Goal: Task Accomplishment & Management: Manage account settings

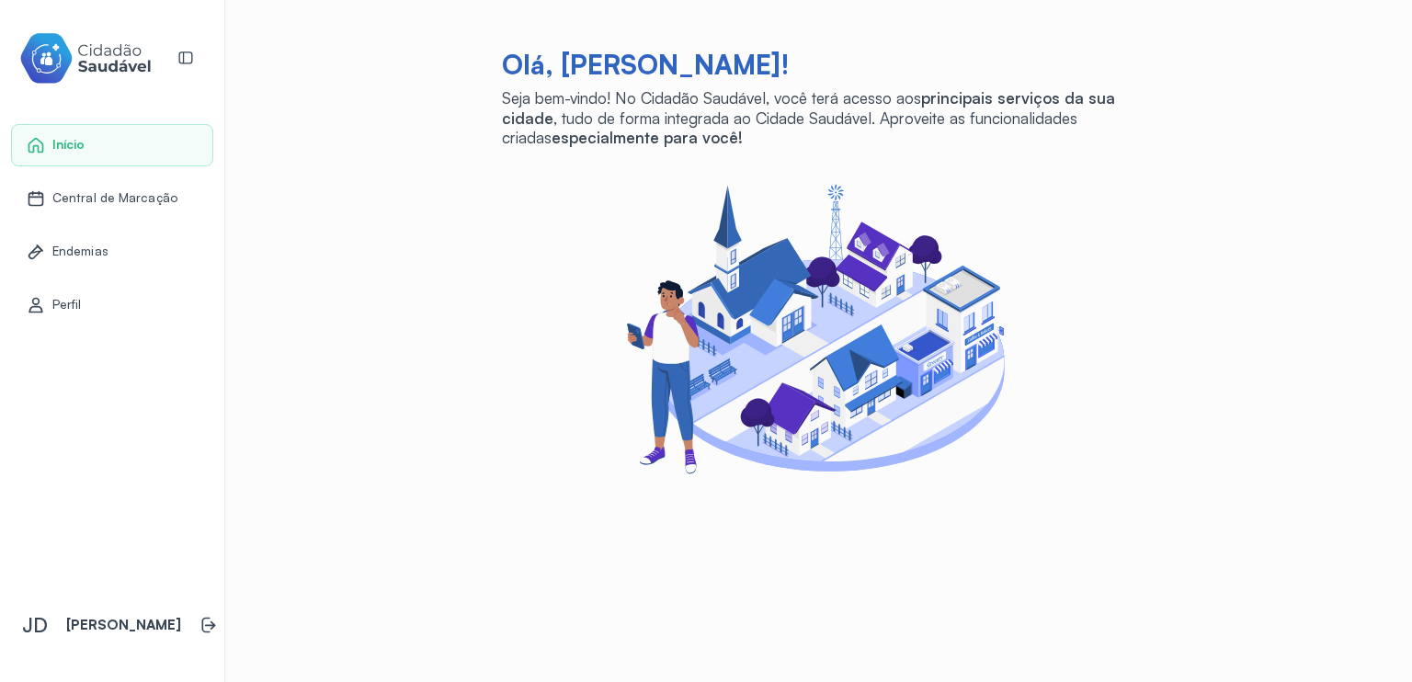
click at [90, 190] on span "Central de Marcação" at bounding box center [114, 198] width 125 height 16
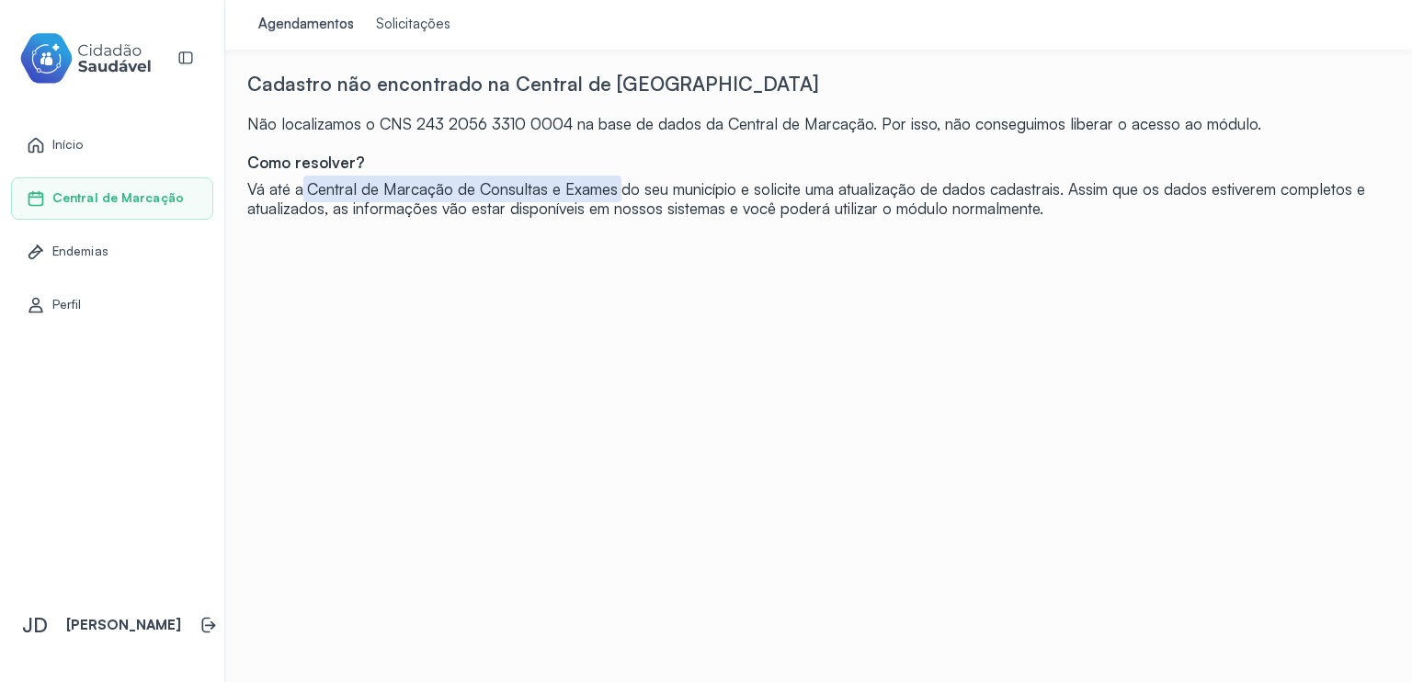
click at [438, 203] on div "Vá até a Central de Marcação de Consultas e Exames do seu município e solicite …" at bounding box center [818, 199] width 1143 height 40
click at [312, 165] on div "Como resolver?" at bounding box center [818, 162] width 1143 height 19
click at [82, 143] on span "Início" at bounding box center [67, 145] width 31 height 16
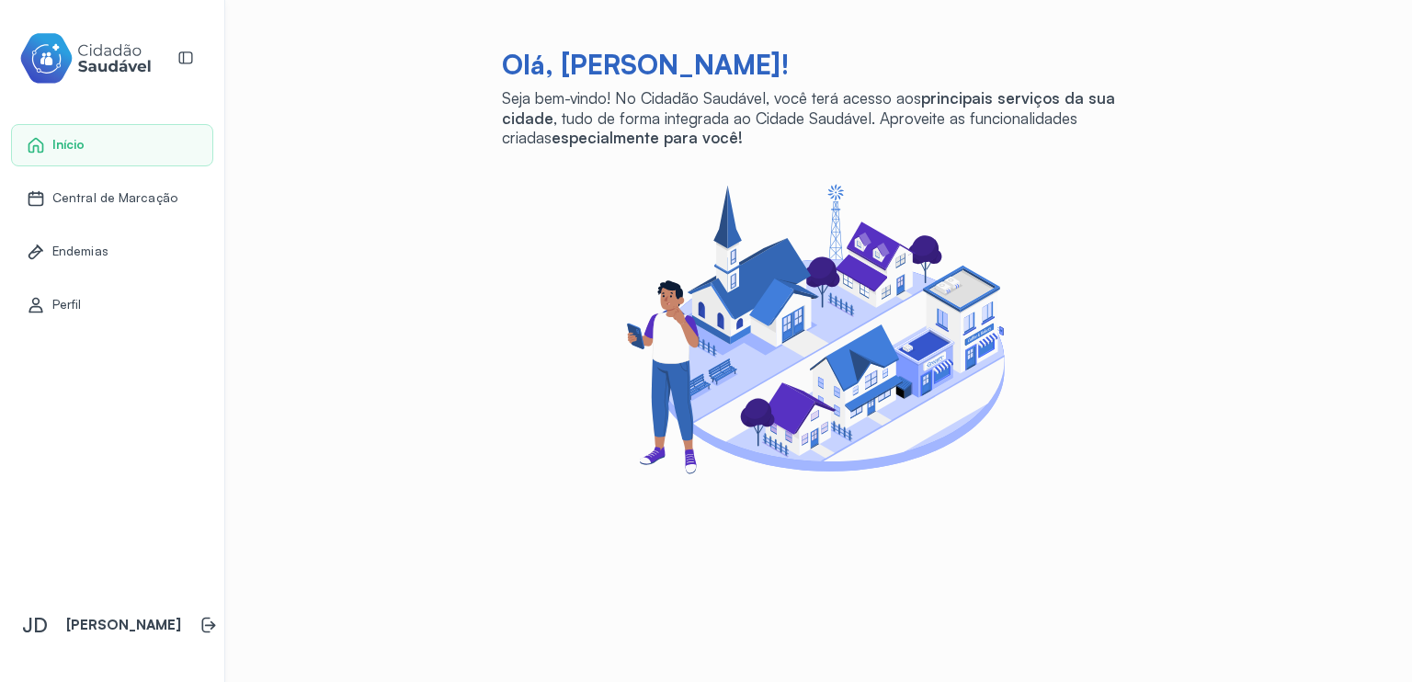
click at [66, 302] on span "Perfil" at bounding box center [66, 305] width 29 height 16
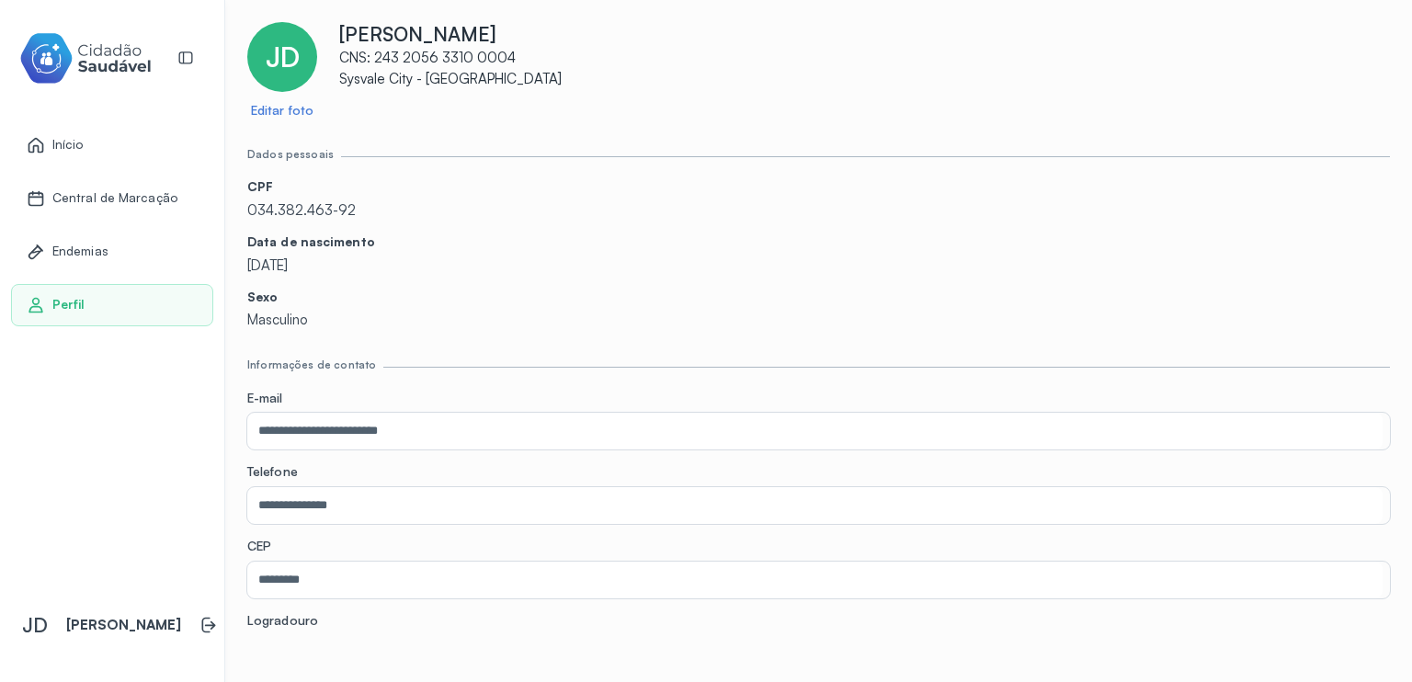
click at [68, 145] on span "Início" at bounding box center [67, 145] width 31 height 16
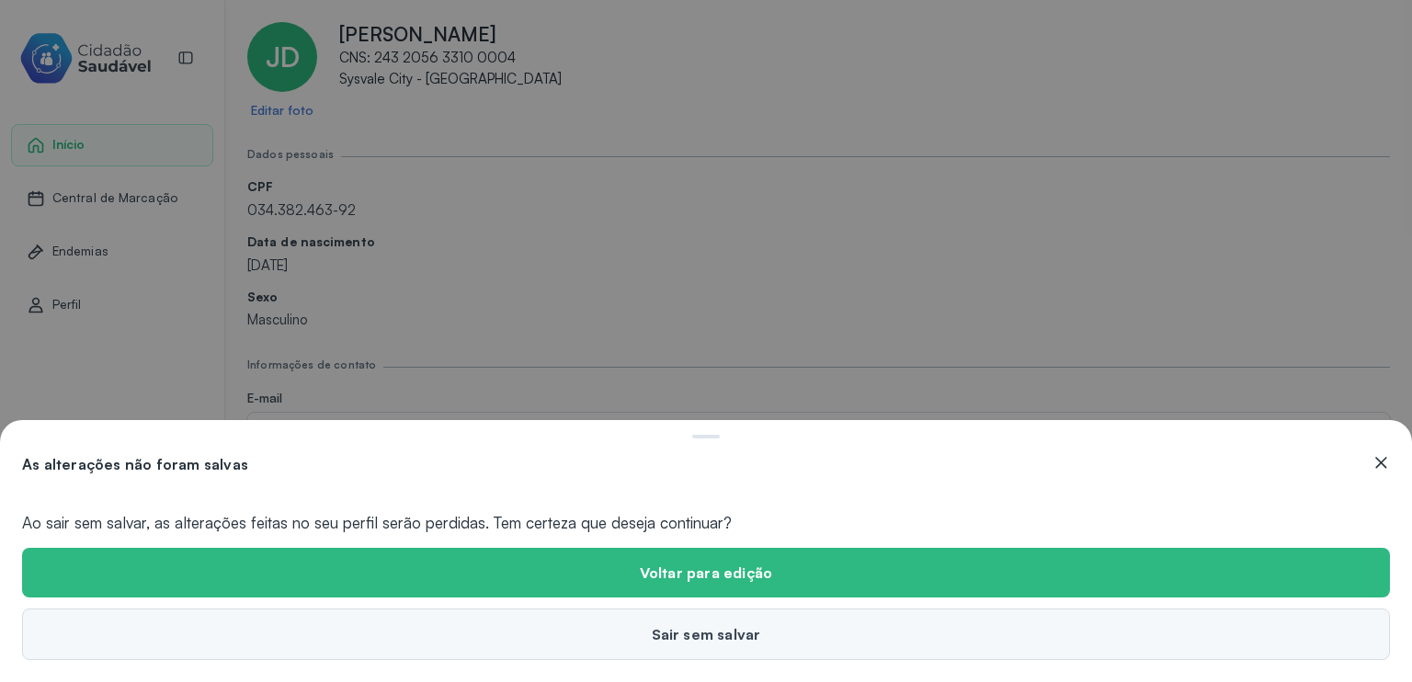
click at [721, 626] on button "Sair sem salvar" at bounding box center [706, 634] width 1368 height 51
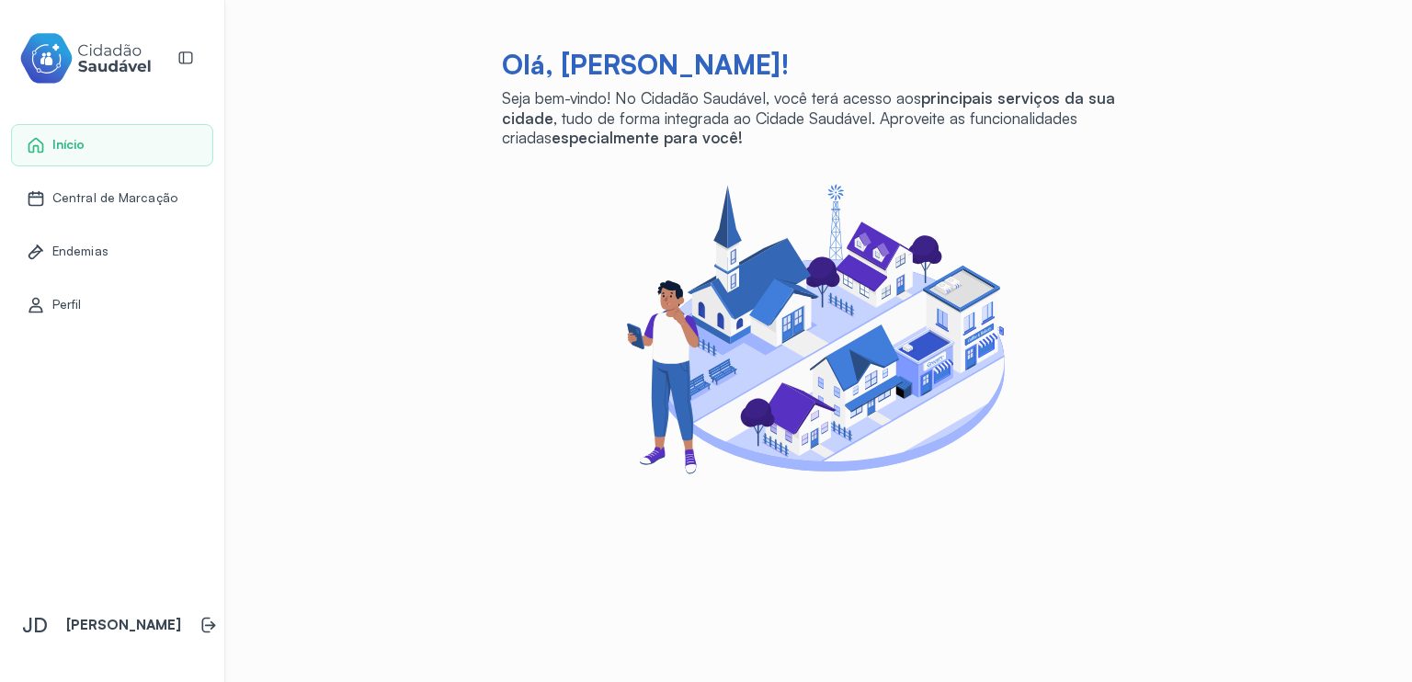
click at [97, 247] on span "Endemias" at bounding box center [80, 252] width 56 height 16
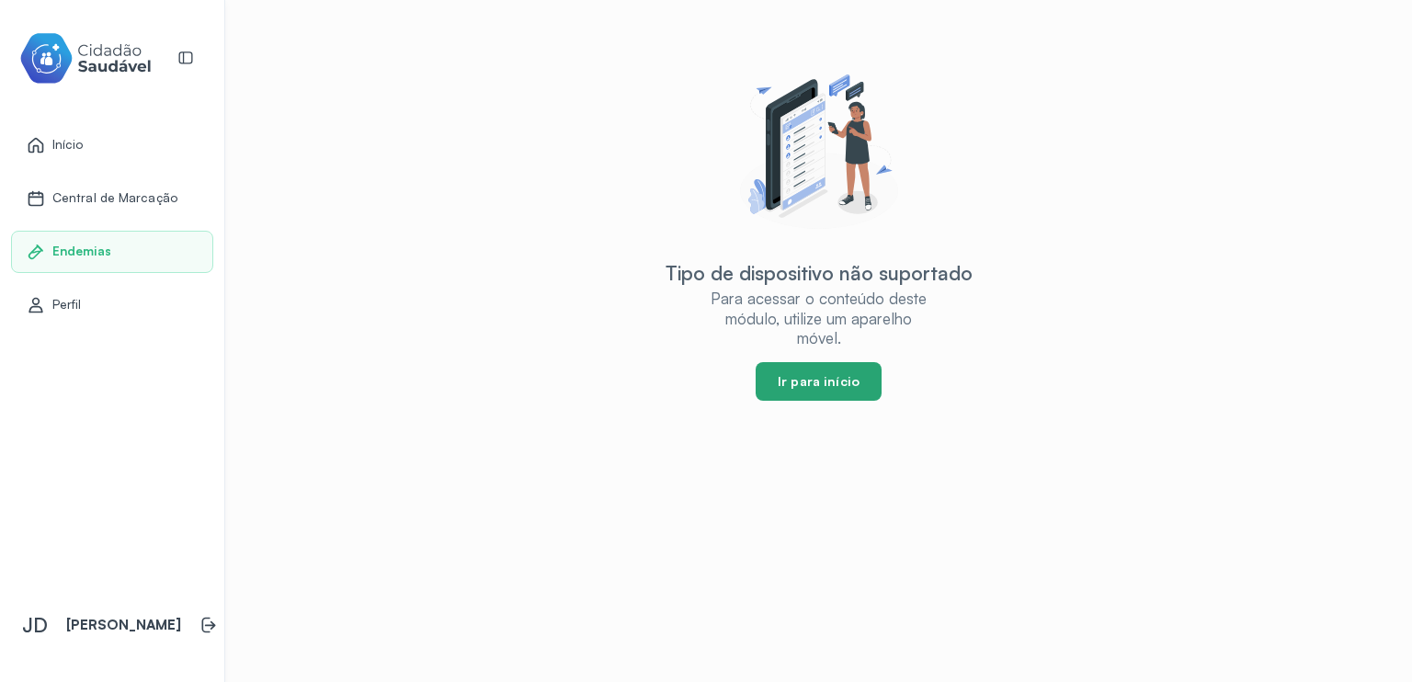
click at [802, 390] on button "Ir para início" at bounding box center [819, 381] width 126 height 39
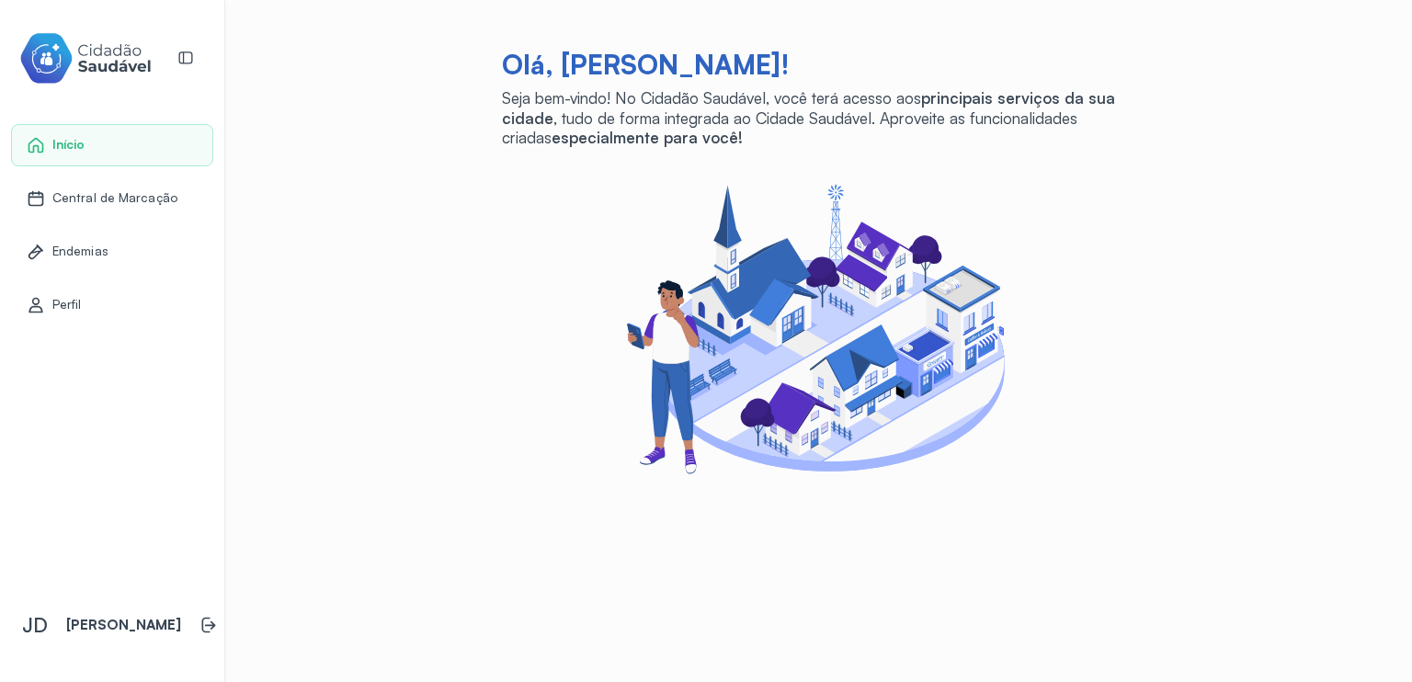
click at [73, 206] on div "Central de Marcação" at bounding box center [102, 198] width 151 height 18
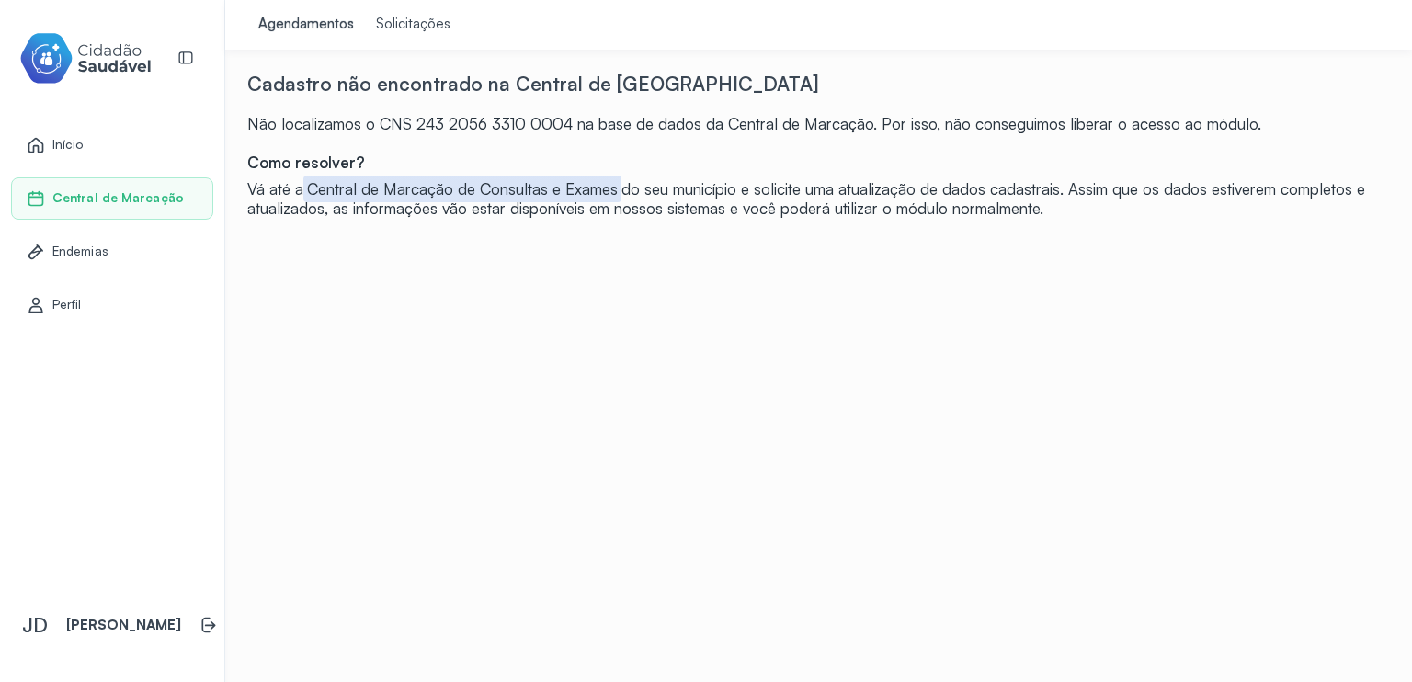
click at [376, 22] on div "Solicitações" at bounding box center [413, 25] width 74 height 18
click at [300, 22] on div "Agendamentos" at bounding box center [306, 25] width 96 height 18
click at [64, 144] on span "Início" at bounding box center [67, 145] width 31 height 16
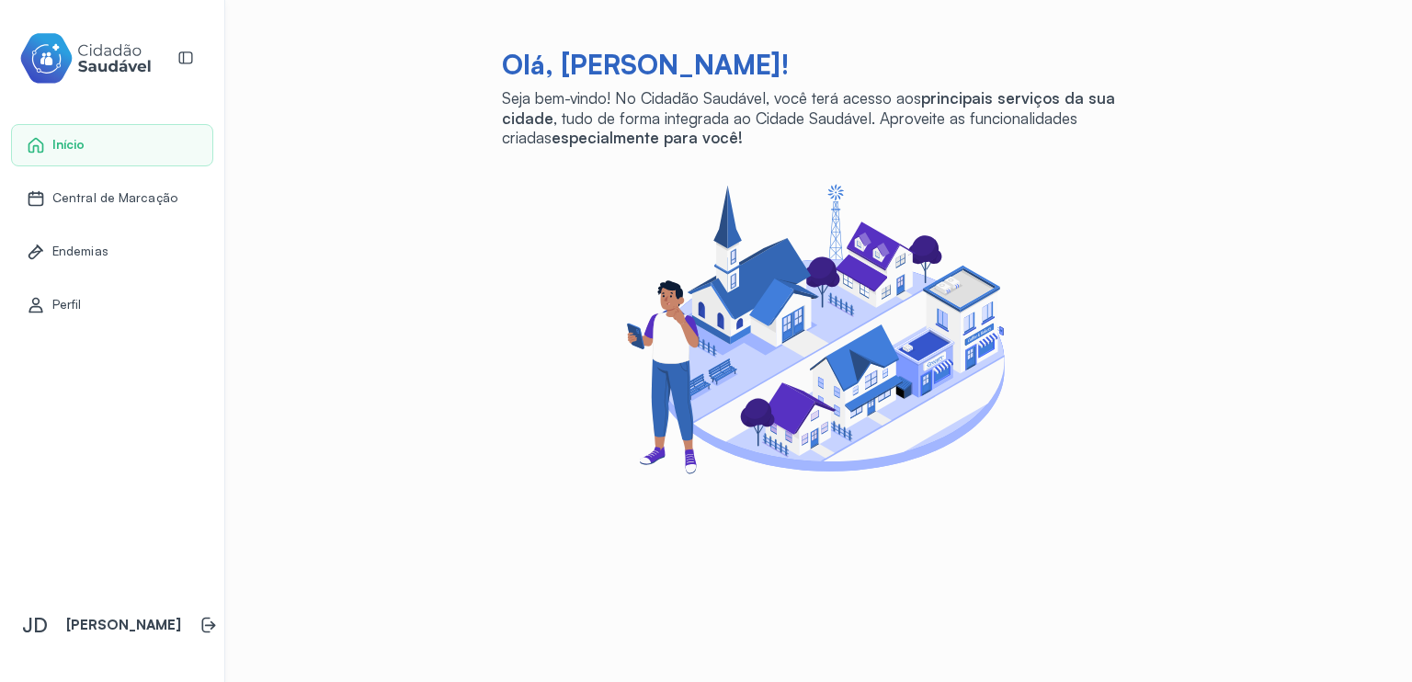
click at [484, 299] on div "Olá, [PERSON_NAME]! Seja bem-vindo! No Cidadão Saudável, você terá acesso aos p…" at bounding box center [818, 253] width 1143 height 462
click at [74, 617] on p "[PERSON_NAME]" at bounding box center [123, 625] width 115 height 17
click at [31, 613] on span "JD" at bounding box center [35, 625] width 26 height 24
click at [84, 617] on p "[PERSON_NAME]" at bounding box center [123, 625] width 115 height 17
click at [89, 625] on p "[PERSON_NAME]" at bounding box center [123, 625] width 115 height 17
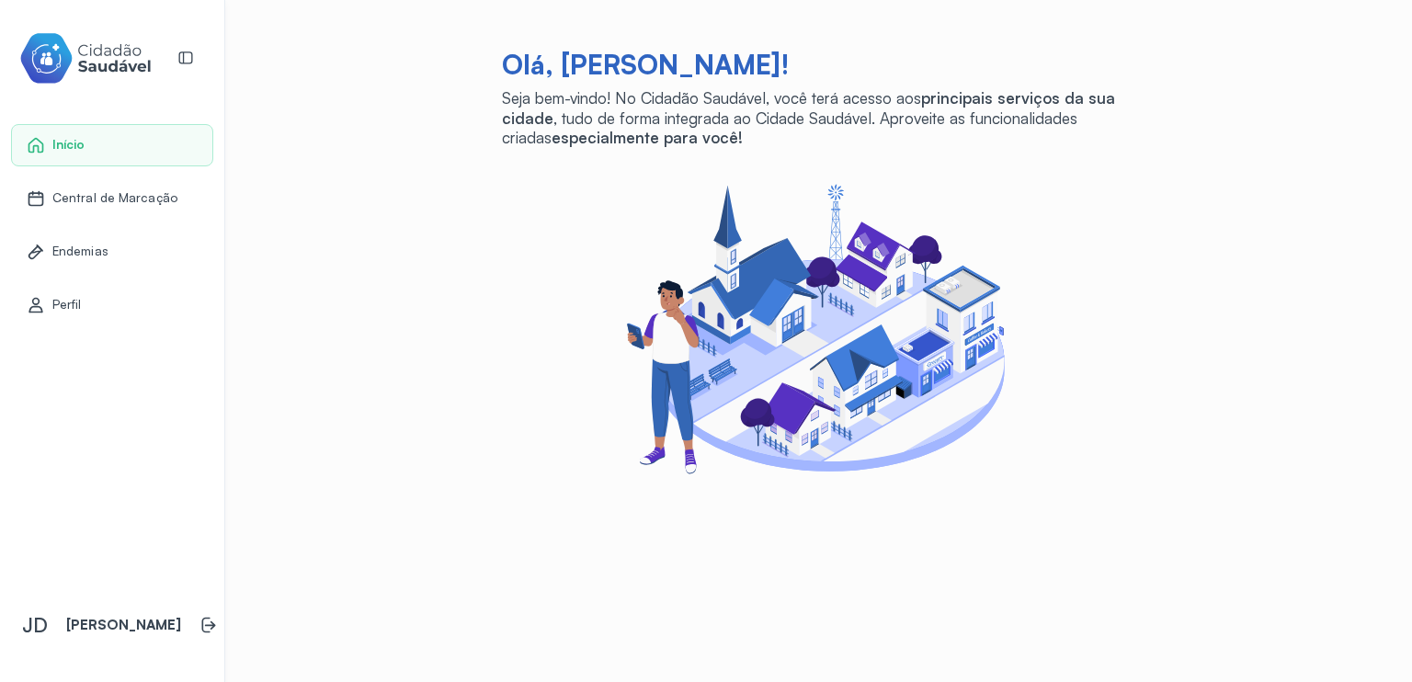
click at [83, 309] on link "Perfil" at bounding box center [112, 305] width 171 height 18
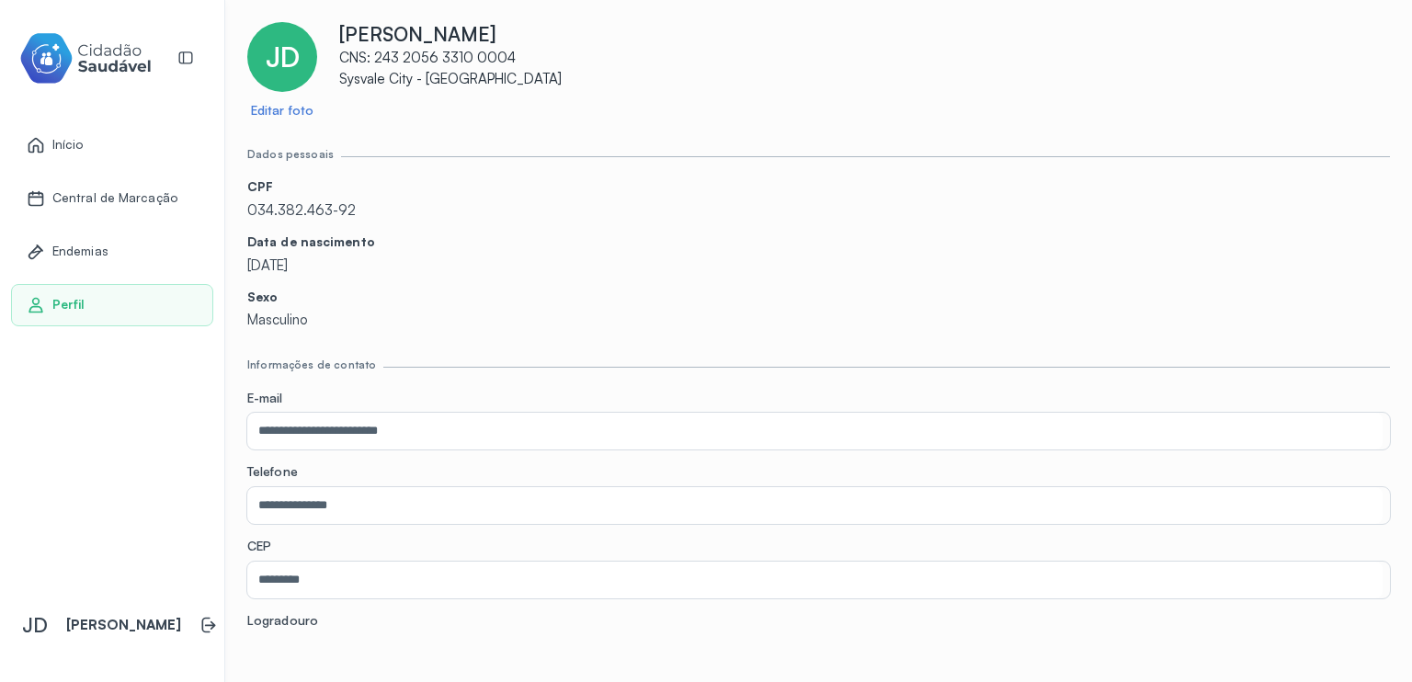
click at [77, 205] on span "Central de Marcação" at bounding box center [114, 198] width 125 height 16
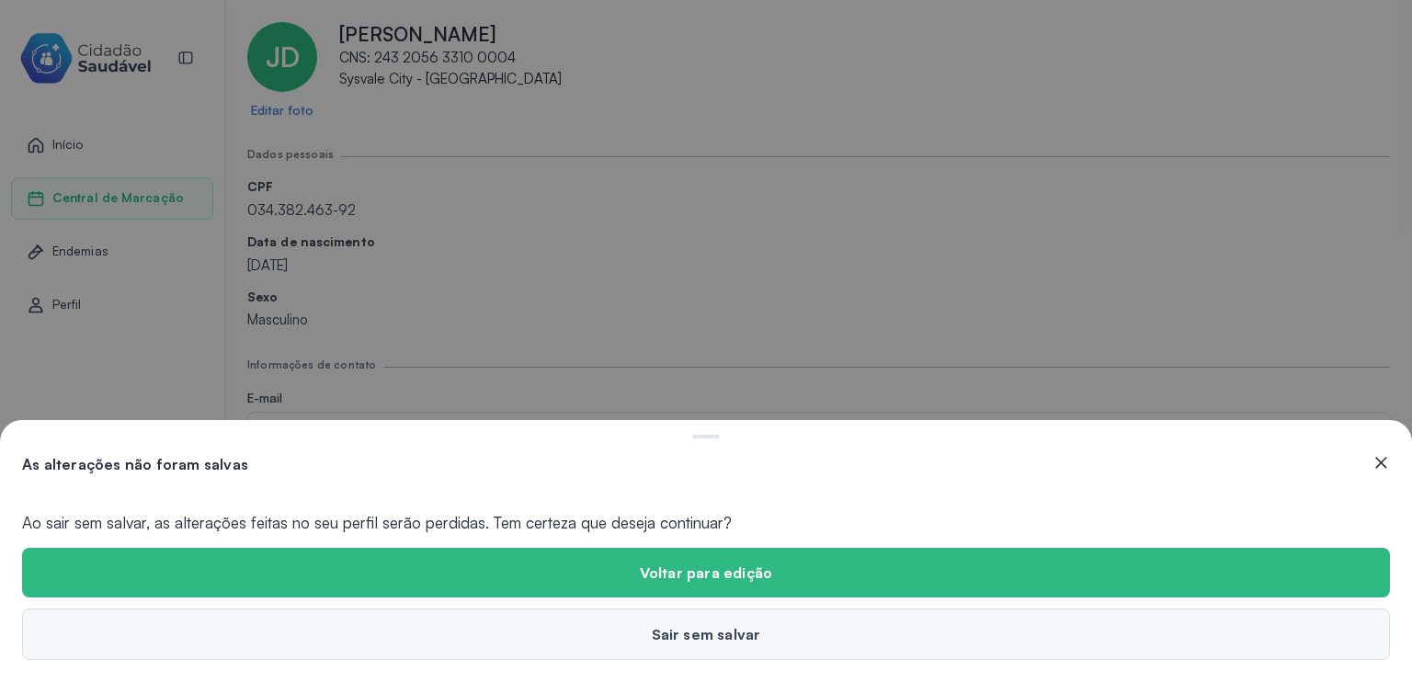
click at [691, 630] on button "Sair sem salvar" at bounding box center [706, 634] width 1368 height 51
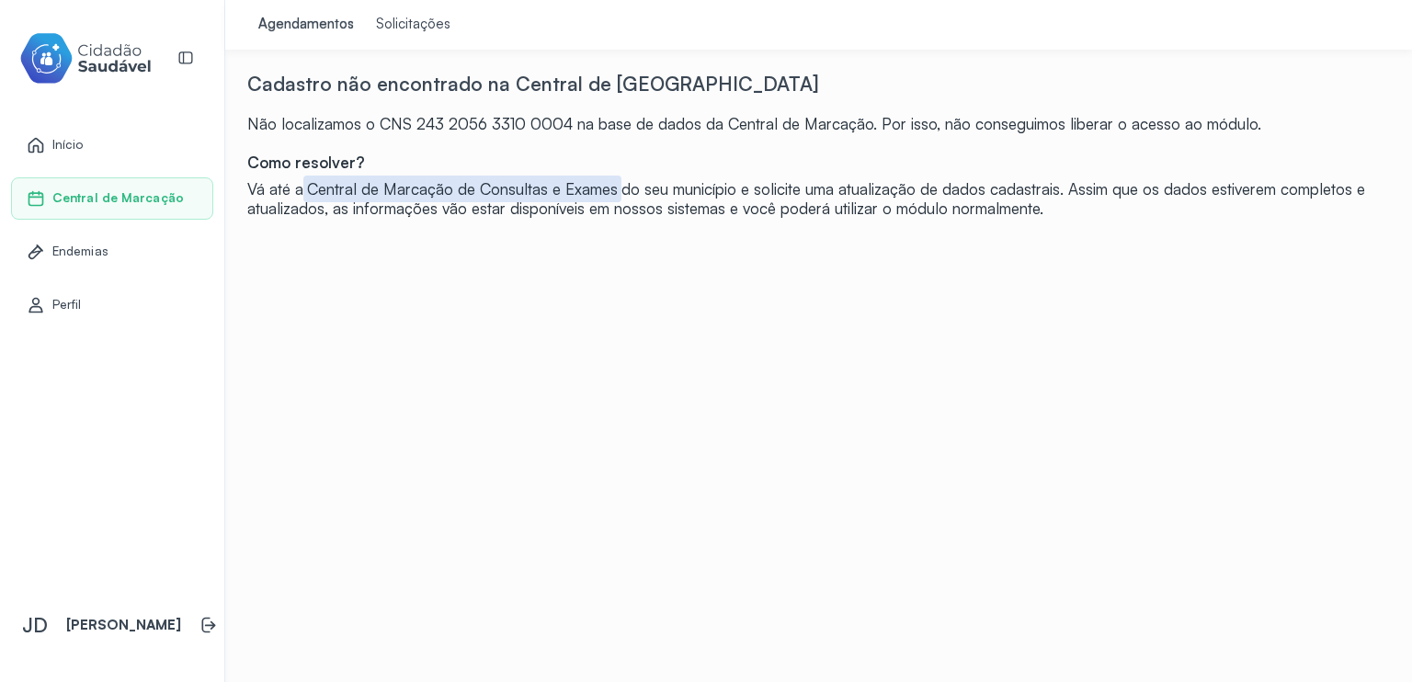
click at [91, 245] on span "Endemias" at bounding box center [80, 252] width 56 height 16
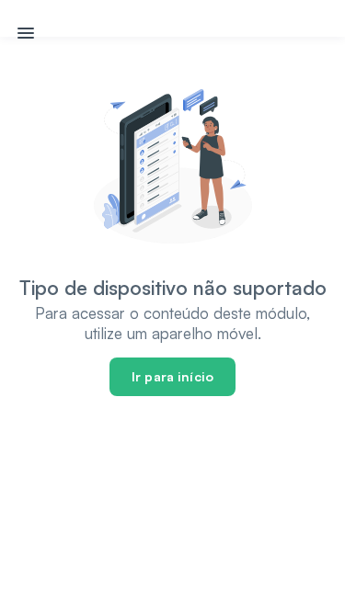
click at [26, 40] on icon at bounding box center [26, 33] width 22 height 22
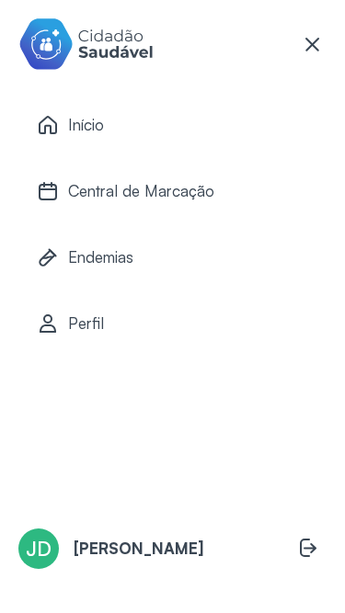
click at [109, 187] on span "Central de Marcação" at bounding box center [141, 190] width 146 height 19
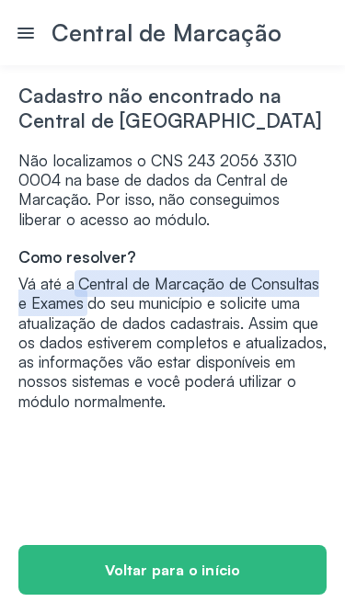
click at [23, 36] on icon at bounding box center [26, 33] width 22 height 22
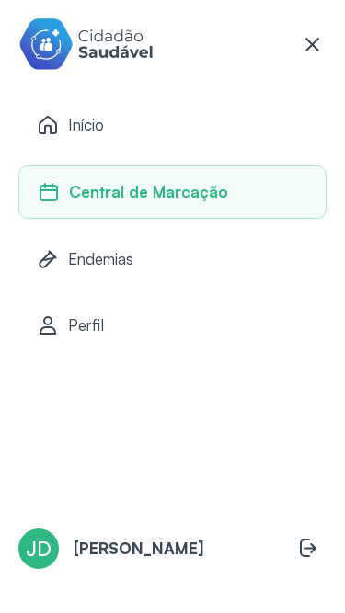
click at [309, 42] on icon at bounding box center [312, 45] width 14 height 14
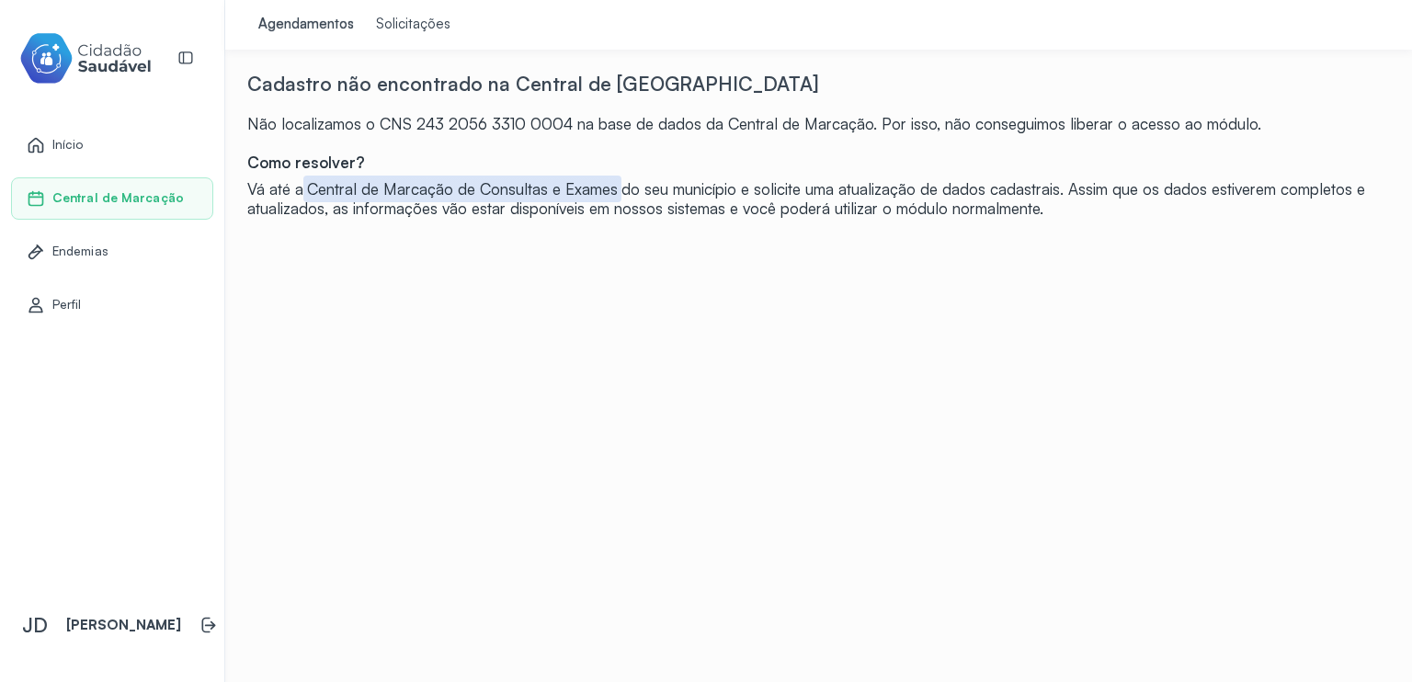
click at [401, 29] on div "Solicitações" at bounding box center [413, 25] width 74 height 18
click at [60, 143] on span "Início" at bounding box center [67, 145] width 31 height 16
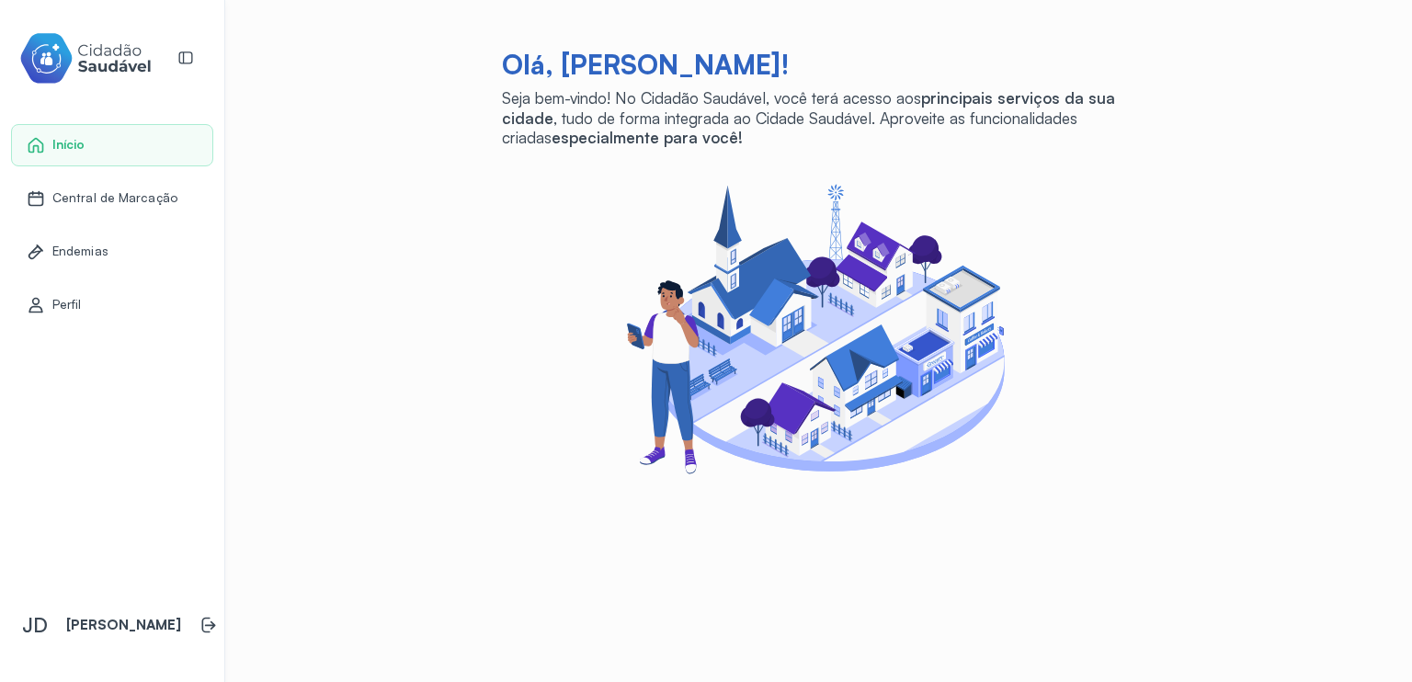
drag, startPoint x: 103, startPoint y: 638, endPoint x: 84, endPoint y: 626, distance: 22.7
click at [102, 634] on p "[PERSON_NAME]" at bounding box center [123, 625] width 115 height 17
click at [33, 622] on span "JD" at bounding box center [35, 625] width 26 height 24
click at [63, 302] on span "Perfil" at bounding box center [66, 305] width 29 height 16
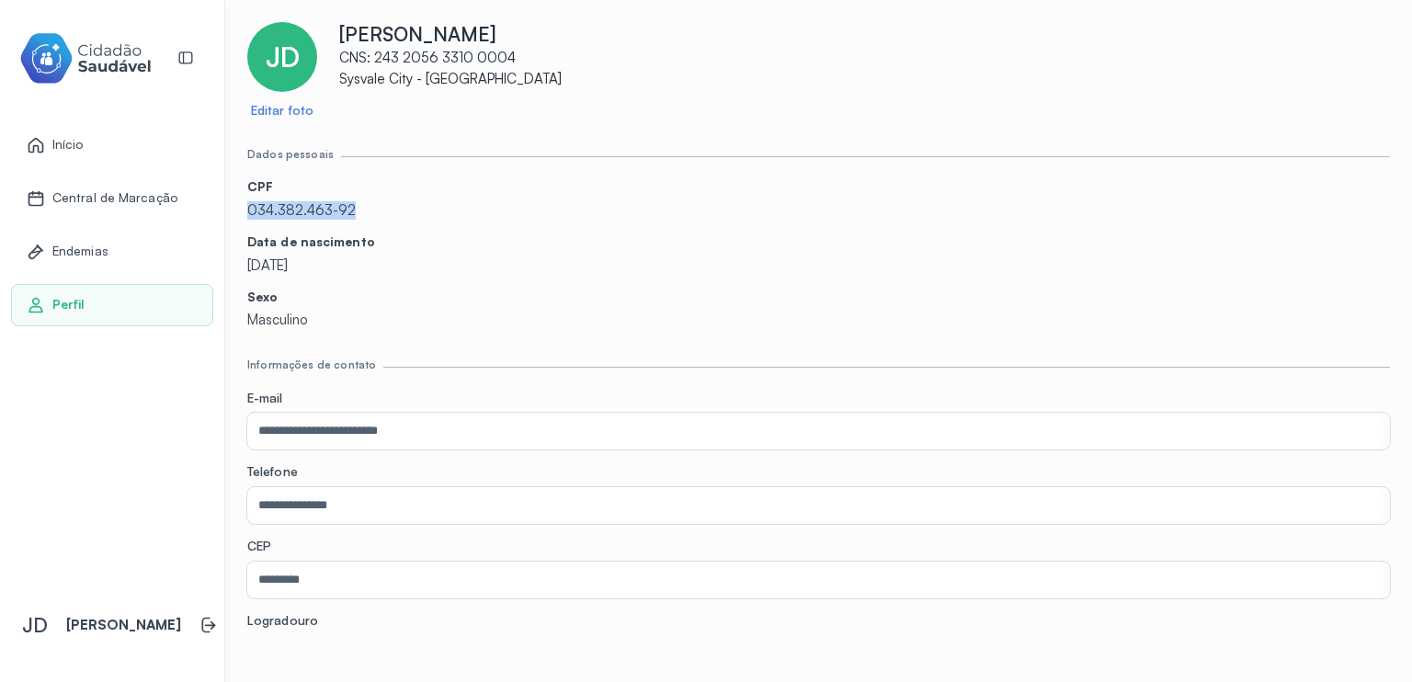
drag, startPoint x: 350, startPoint y: 208, endPoint x: 249, endPoint y: 217, distance: 101.6
click at [249, 217] on p "034.382.463-92" at bounding box center [818, 210] width 1143 height 17
click at [85, 244] on span "Endemias" at bounding box center [80, 252] width 56 height 16
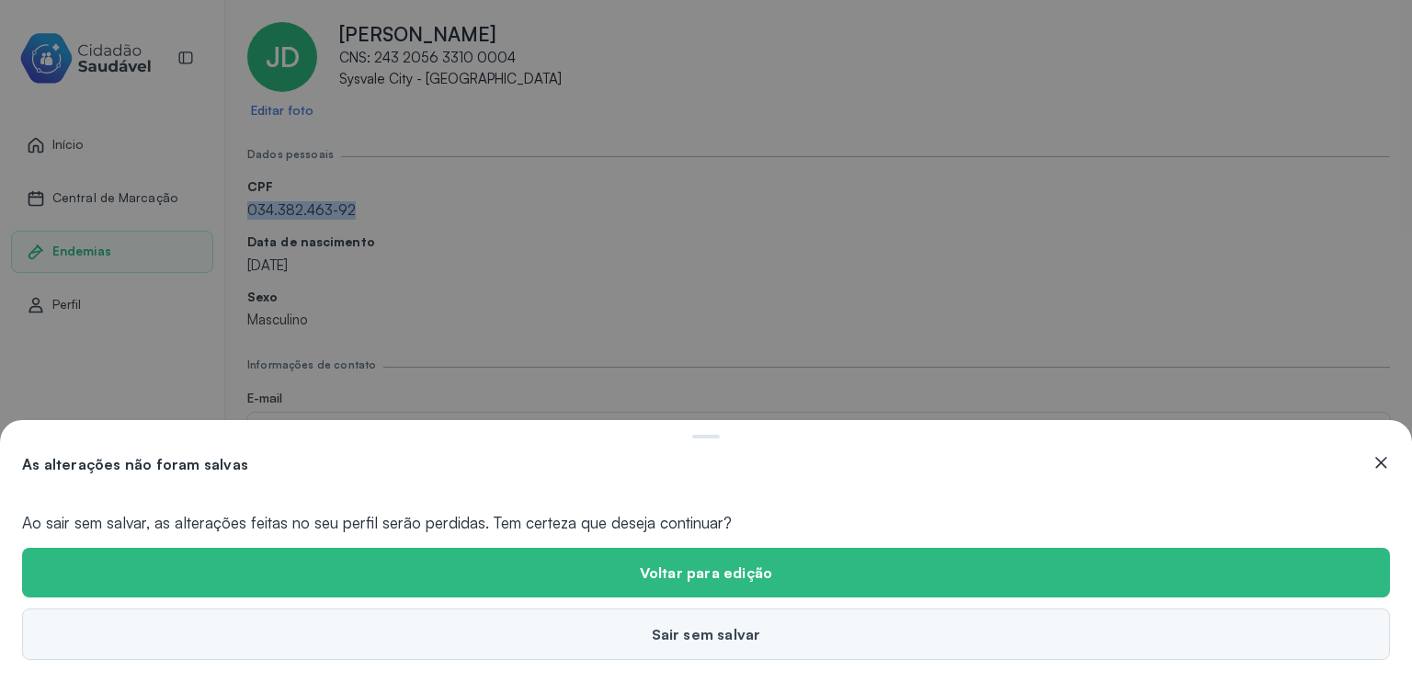
click at [730, 636] on button "Sair sem salvar" at bounding box center [706, 634] width 1368 height 51
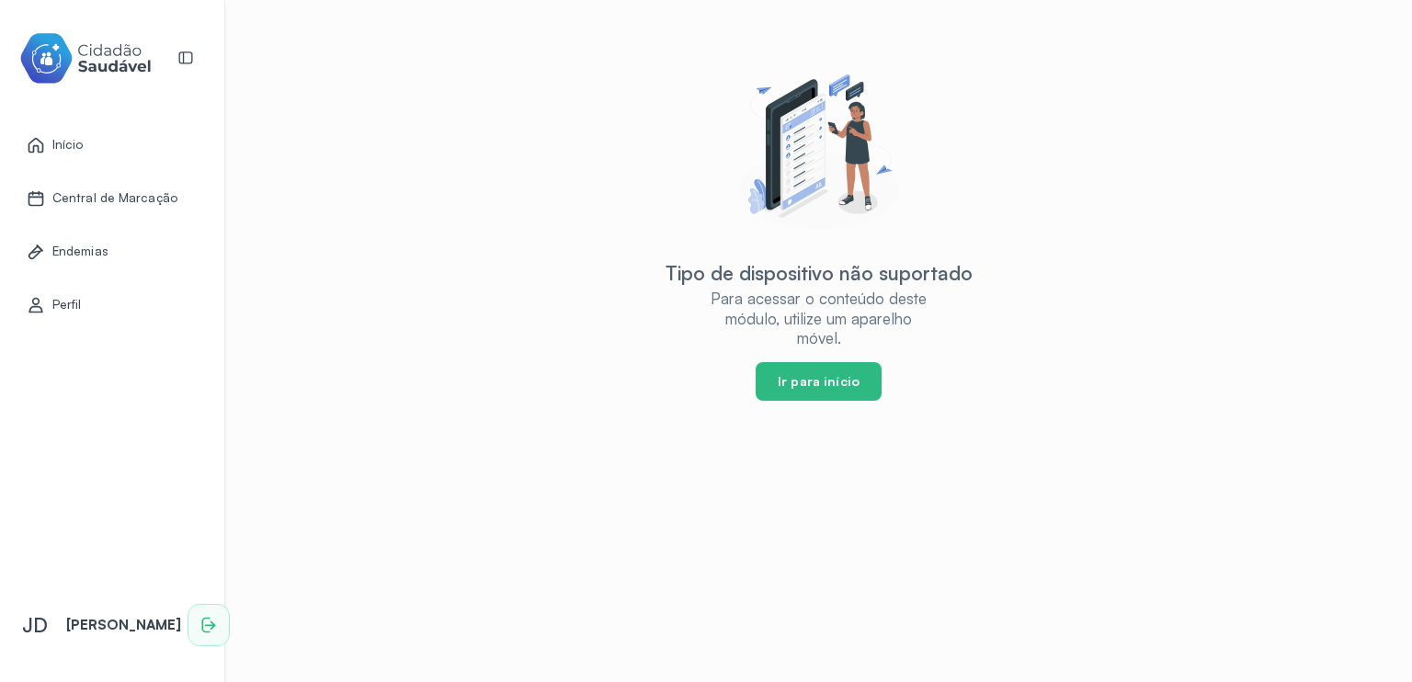
click at [200, 623] on icon at bounding box center [209, 625] width 18 height 18
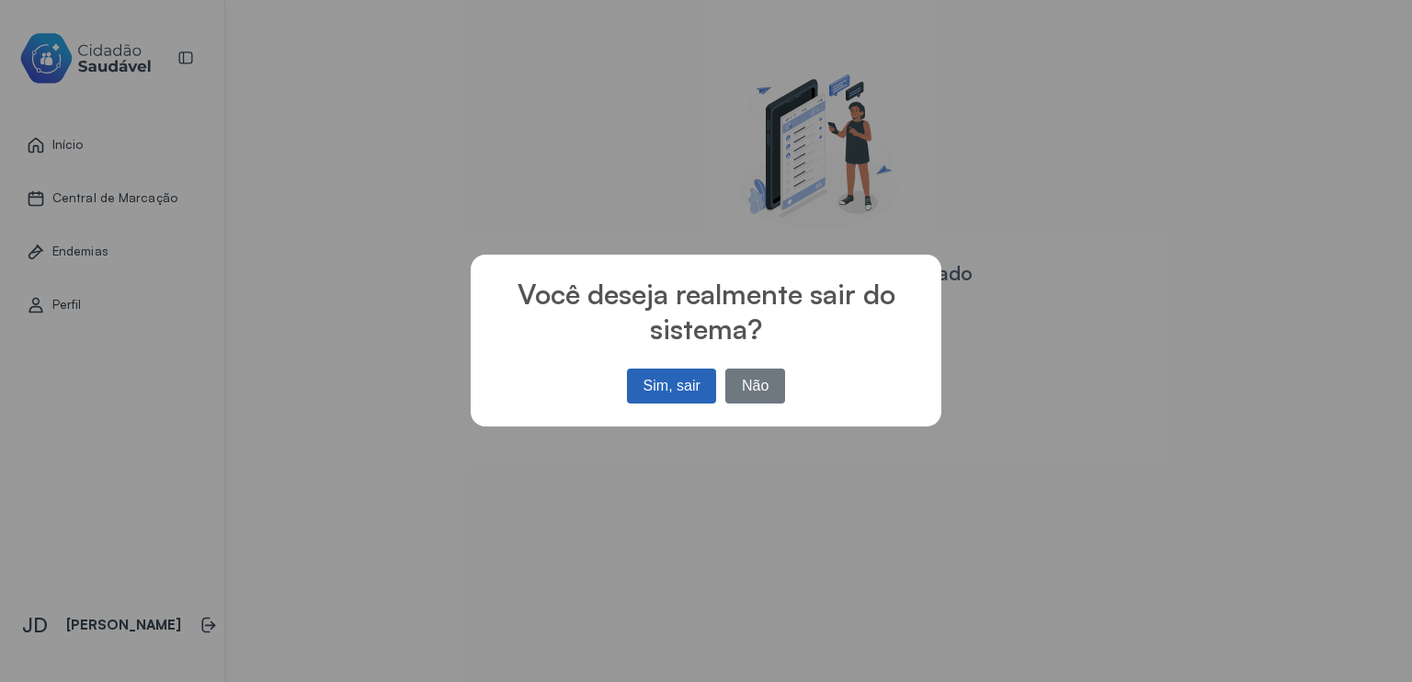
click at [660, 385] on button "Sim, sair" at bounding box center [671, 386] width 89 height 35
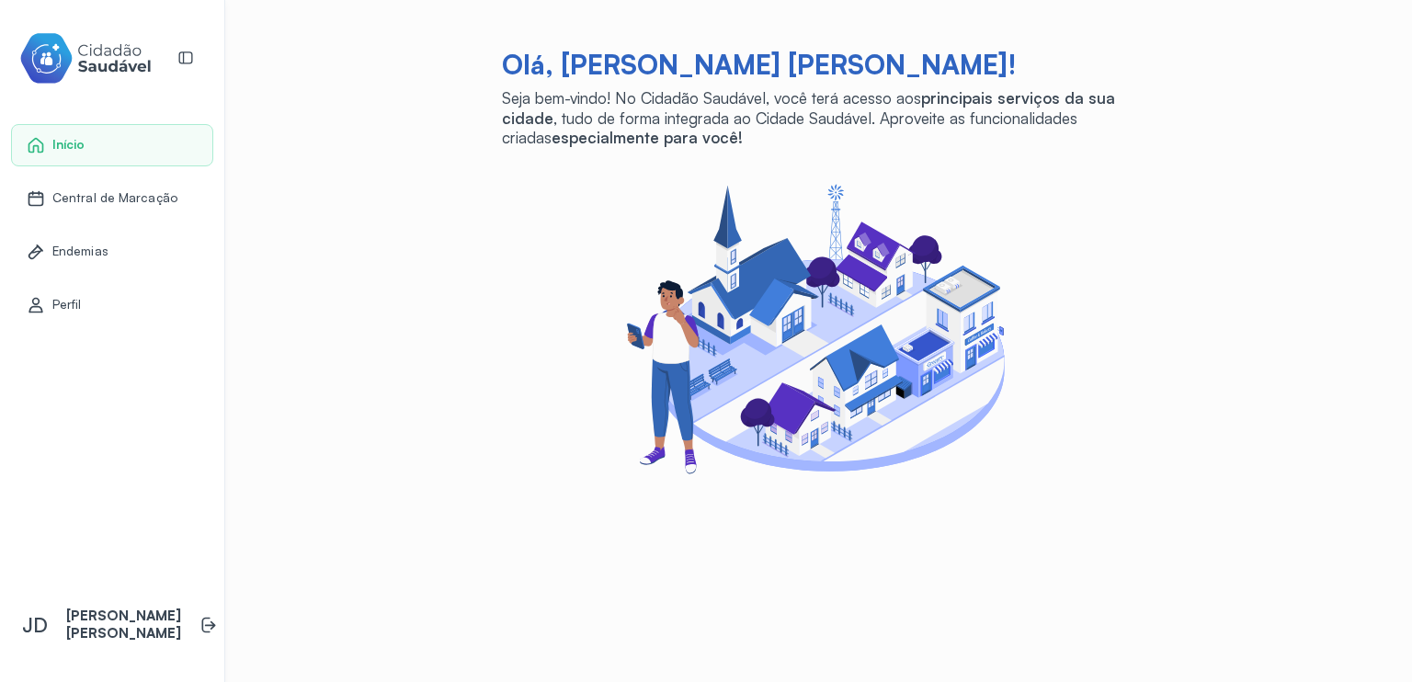
click at [108, 199] on span "Central de Marcação" at bounding box center [114, 198] width 125 height 16
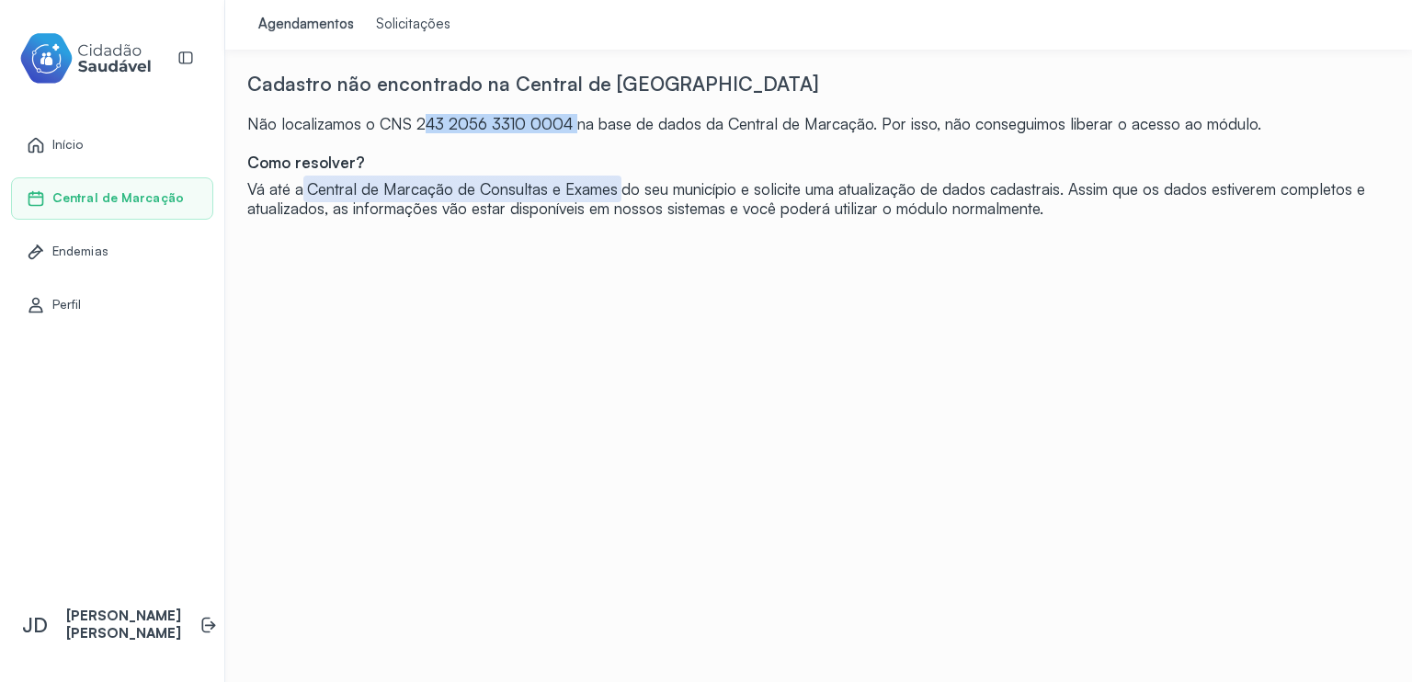
drag, startPoint x: 542, startPoint y: 125, endPoint x: 390, endPoint y: 118, distance: 152.8
click at [390, 118] on div "Não localizamos o CNS 243 2056 3310 0004 na base de dados da Central de Marcaçã…" at bounding box center [818, 123] width 1143 height 19
copy div "243 2056 3310 0004"
click at [111, 608] on p "[PERSON_NAME]" at bounding box center [123, 625] width 115 height 35
click at [33, 617] on span "JD" at bounding box center [35, 625] width 26 height 24
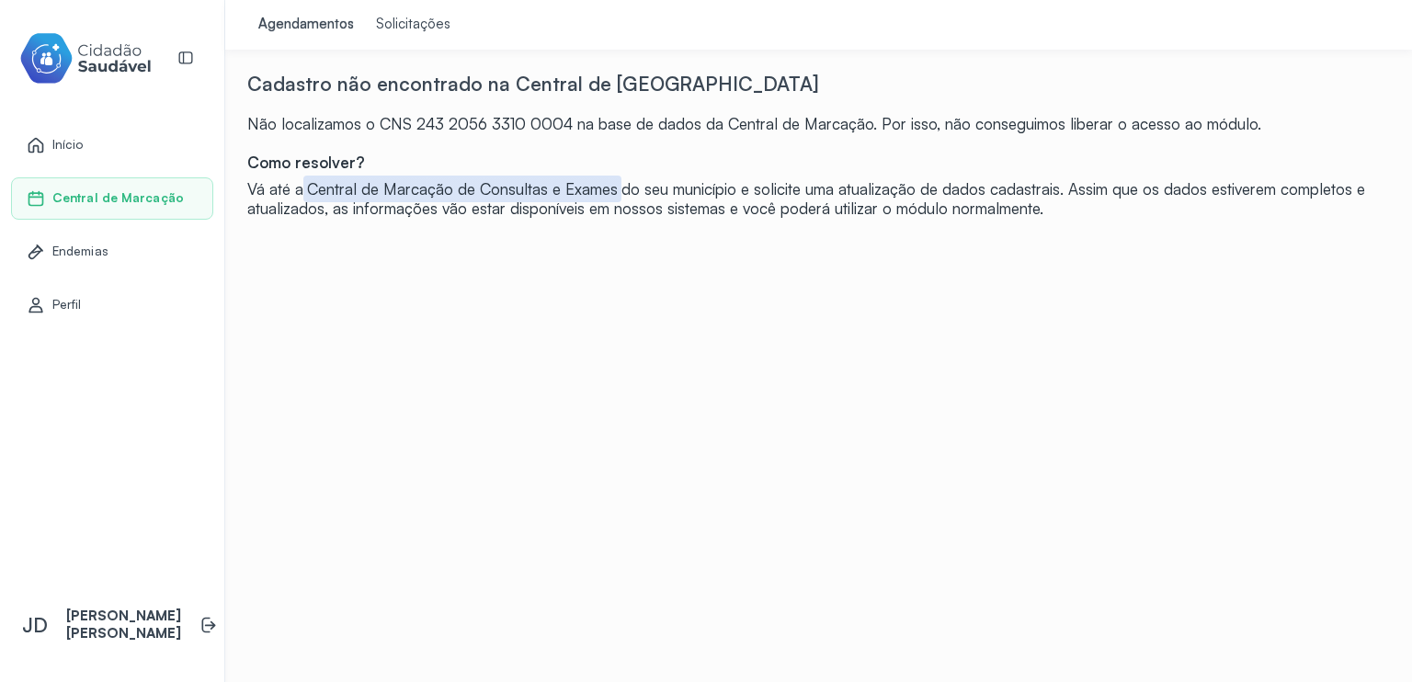
click at [68, 247] on span "Endemias" at bounding box center [80, 252] width 56 height 16
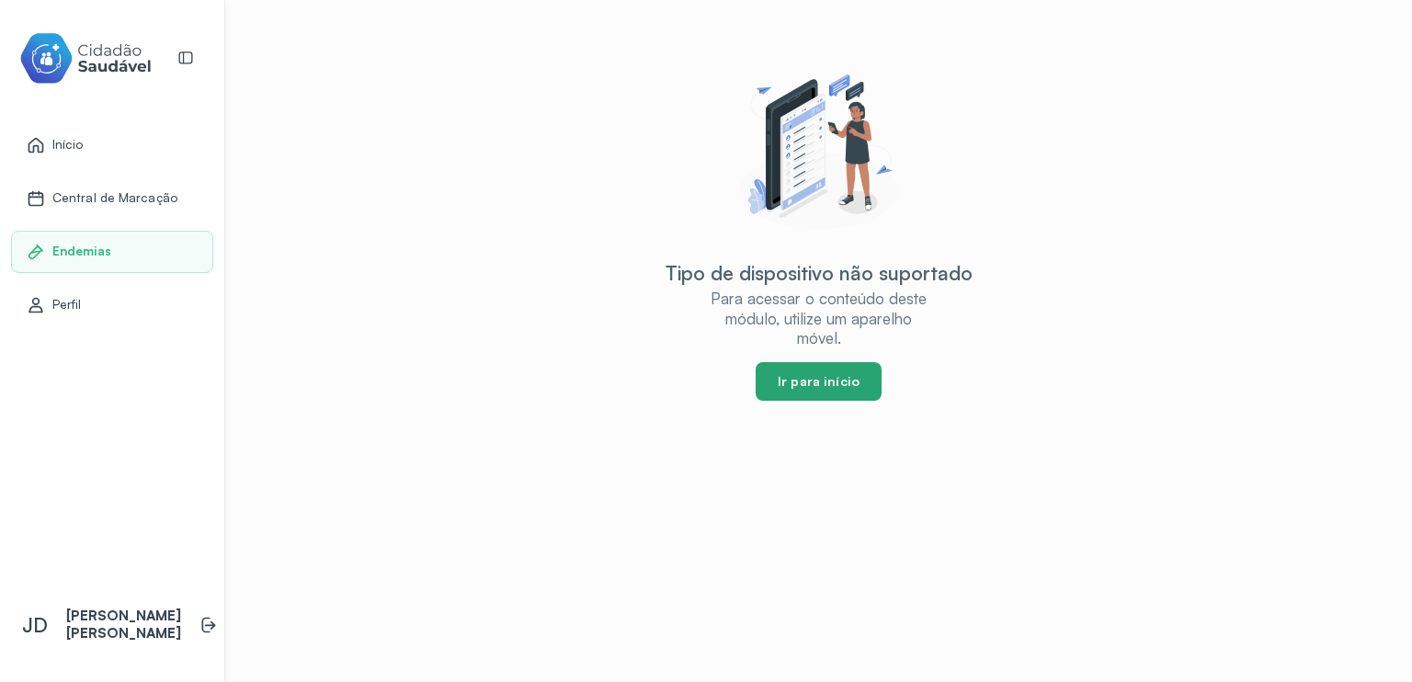
click at [788, 387] on button "Ir para início" at bounding box center [819, 381] width 126 height 39
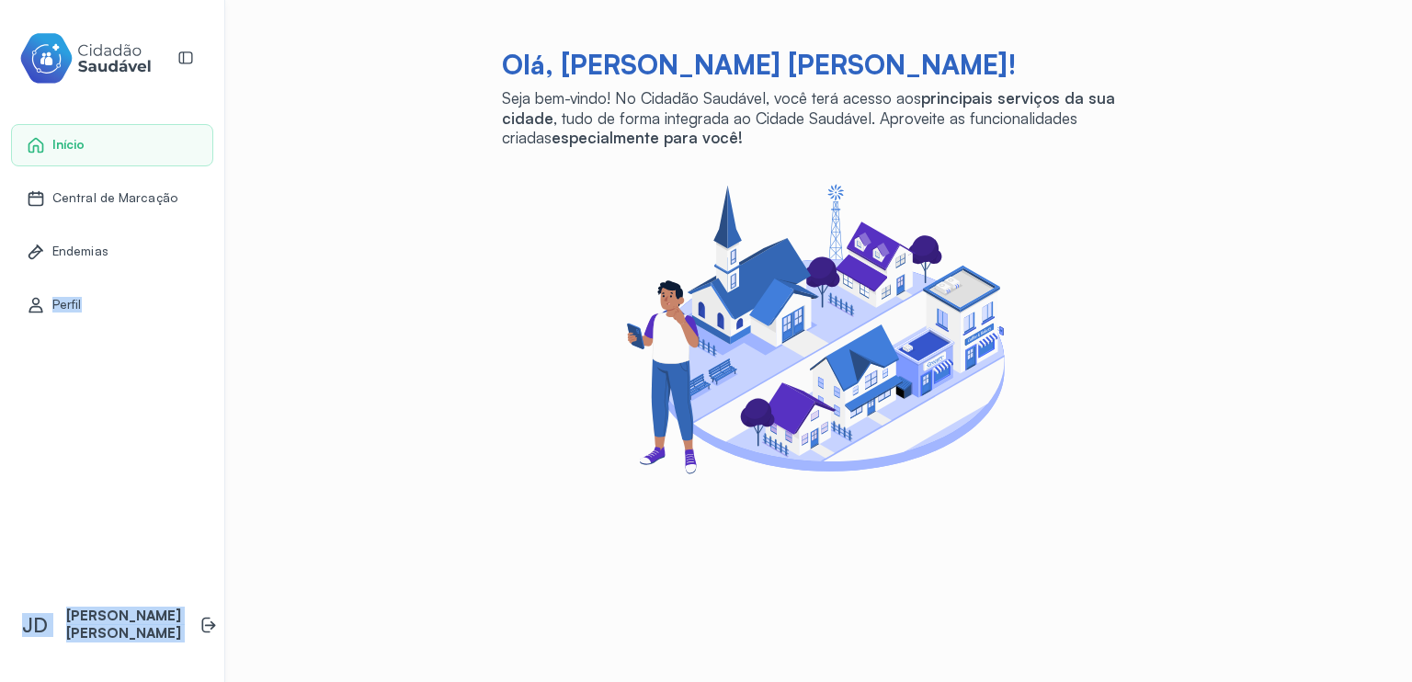
drag, startPoint x: 188, startPoint y: 618, endPoint x: 84, endPoint y: 292, distance: 341.6
click at [18, 345] on div "Início Central de Marcação Endemias Perfil JD Jozian De Sousa Rodrigues" at bounding box center [112, 341] width 225 height 682
click at [61, 298] on span "Perfil" at bounding box center [66, 305] width 29 height 16
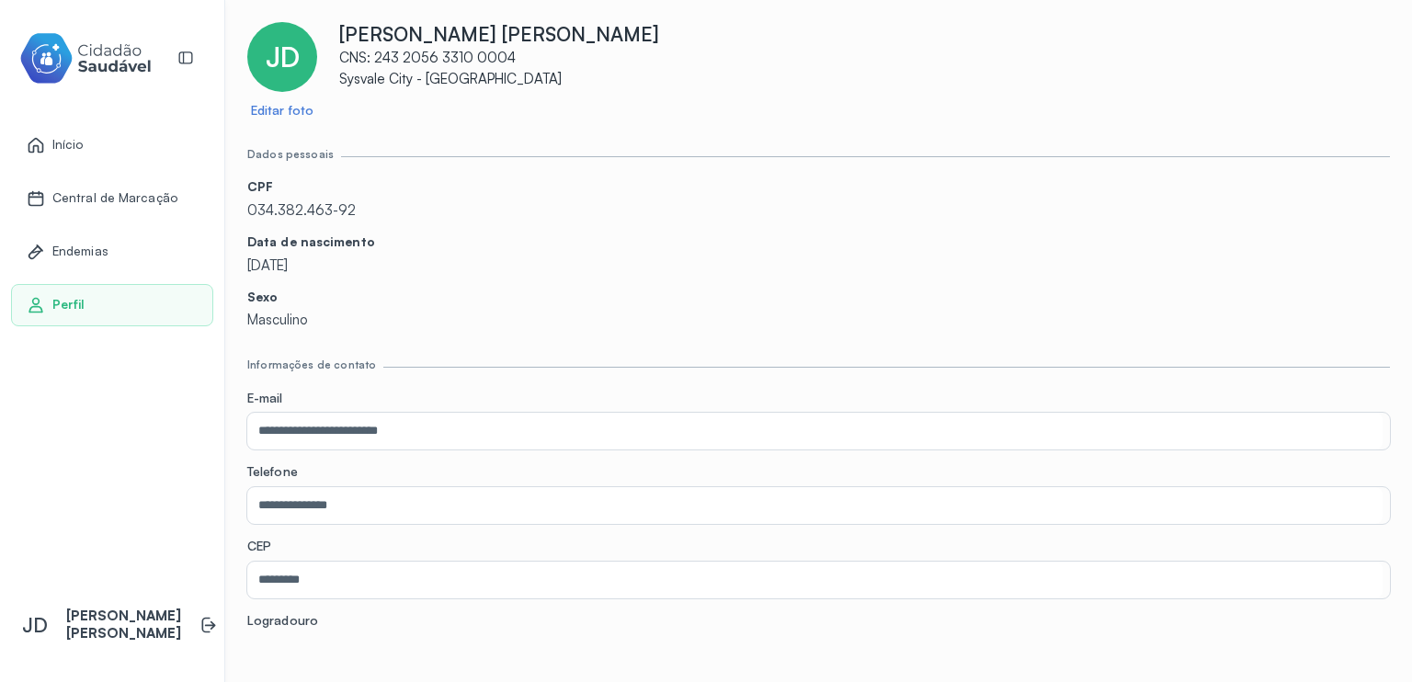
click at [427, 36] on p "[PERSON_NAME]" at bounding box center [864, 34] width 1051 height 24
click at [384, 33] on p "[PERSON_NAME]" at bounding box center [864, 34] width 1051 height 24
drag, startPoint x: 338, startPoint y: 31, endPoint x: 307, endPoint y: 47, distance: 34.9
click at [337, 31] on div "JD Editar foto Jozian De Sousa Rodrigues CNS: 243 2056 3310 0004 Sysvale City -…" at bounding box center [818, 70] width 1143 height 97
click at [303, 50] on div "JD" at bounding box center [282, 57] width 70 height 70
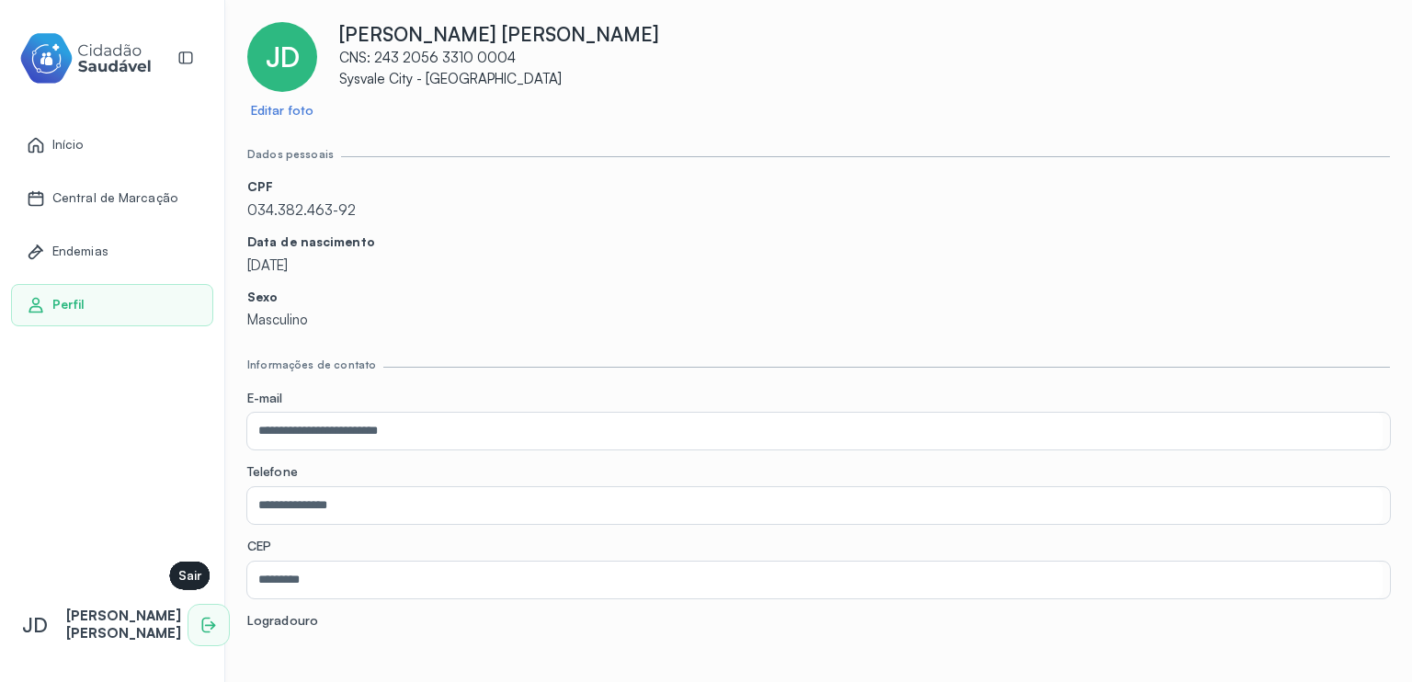
click at [188, 620] on li at bounding box center [208, 625] width 40 height 40
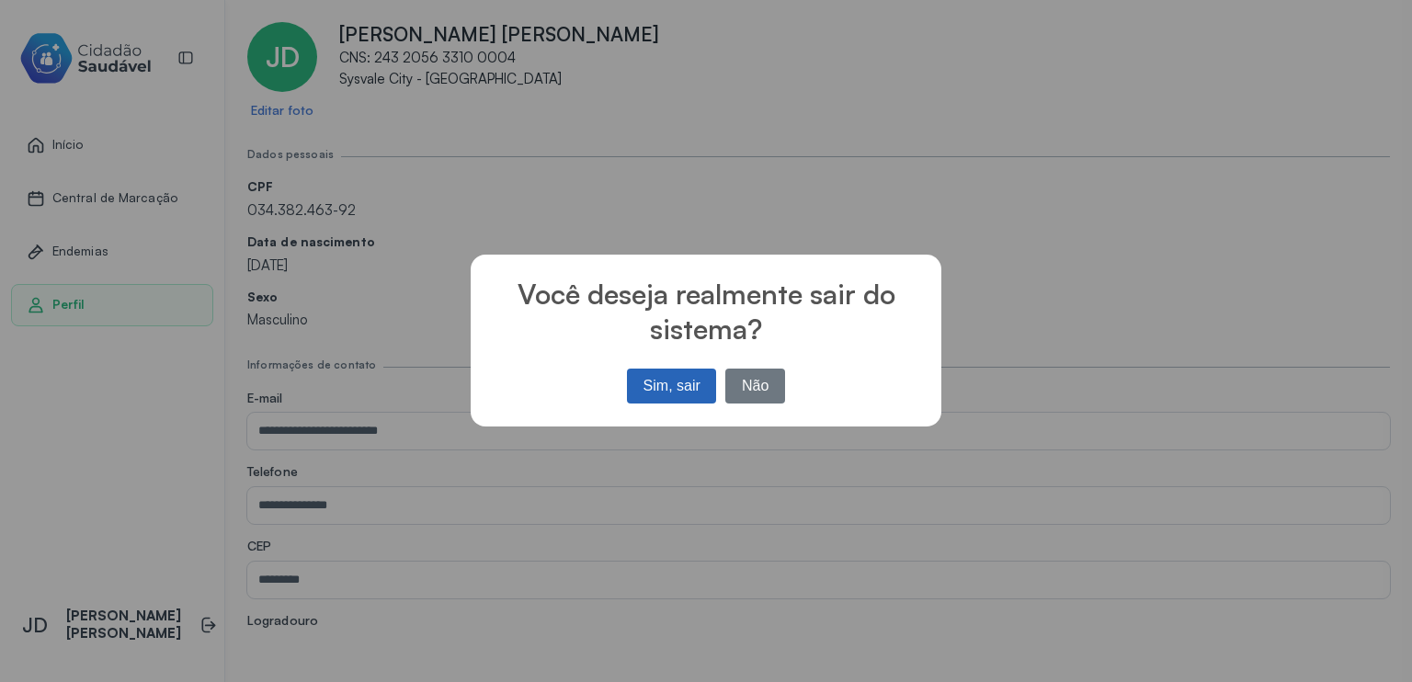
click at [656, 392] on button "Sim, sair" at bounding box center [671, 386] width 89 height 35
